Goal: Information Seeking & Learning: Check status

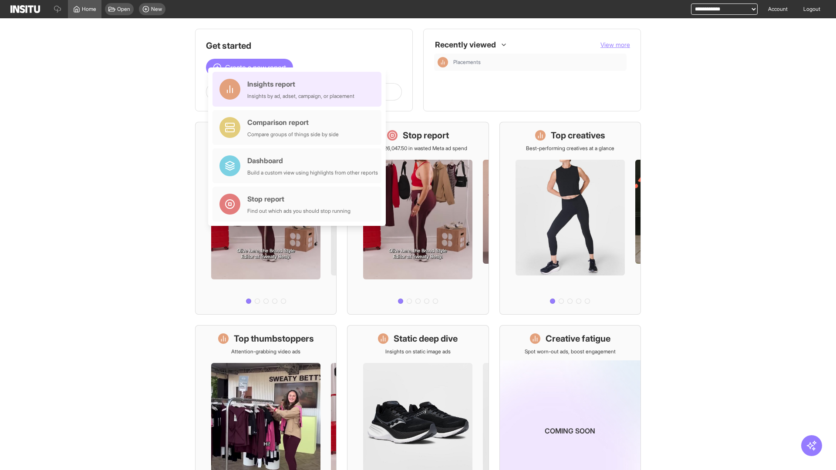
click at [299, 89] on div "Insights report Insights by ad, adset, campaign, or placement" at bounding box center [300, 89] width 107 height 21
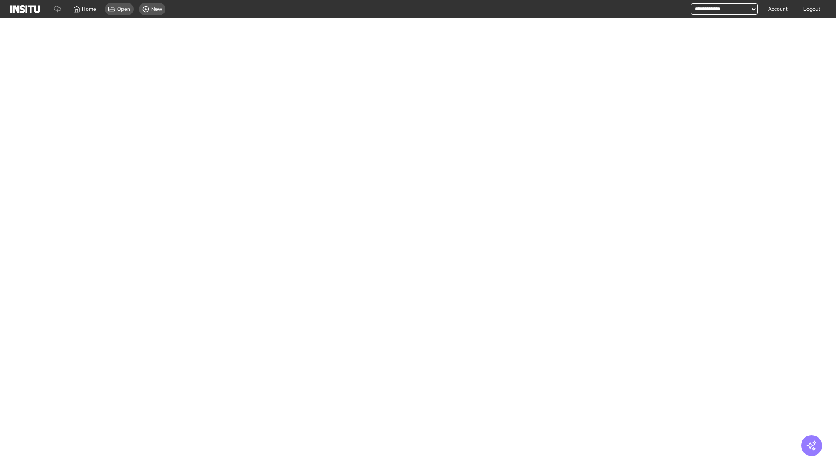
select select "**"
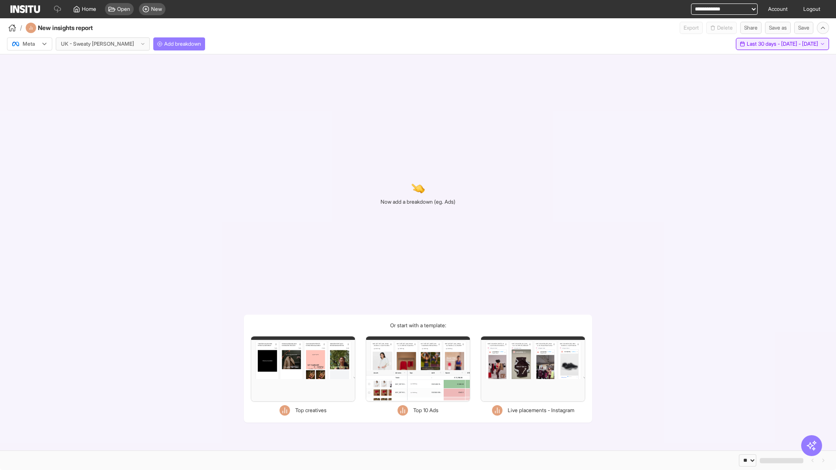
click at [766, 44] on span "Last 30 days - [DATE] - [DATE]" at bounding box center [781, 43] width 71 height 7
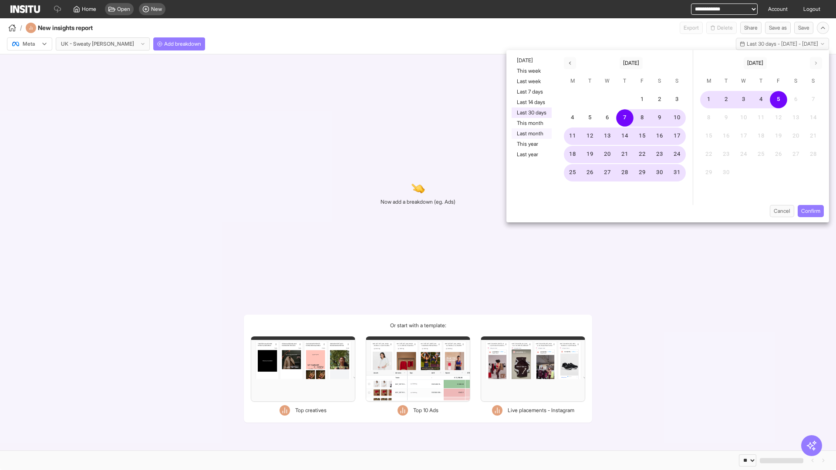
click at [531, 134] on button "Last month" at bounding box center [531, 133] width 40 height 10
